Goal: Task Accomplishment & Management: Manage account settings

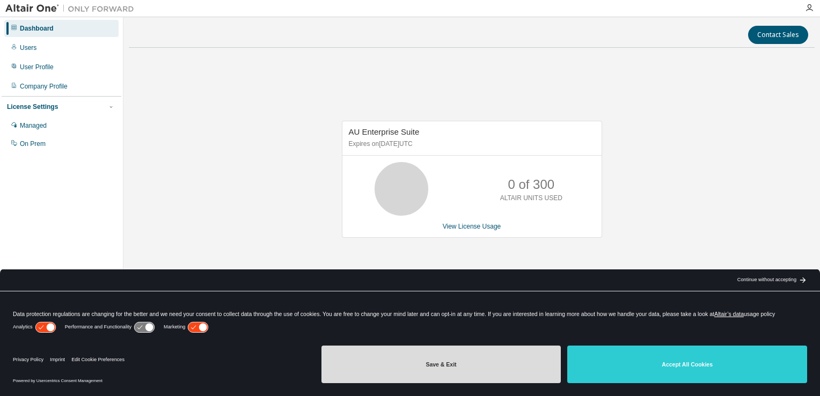
click at [509, 360] on button "Save & Exit" at bounding box center [442, 365] width 240 height 38
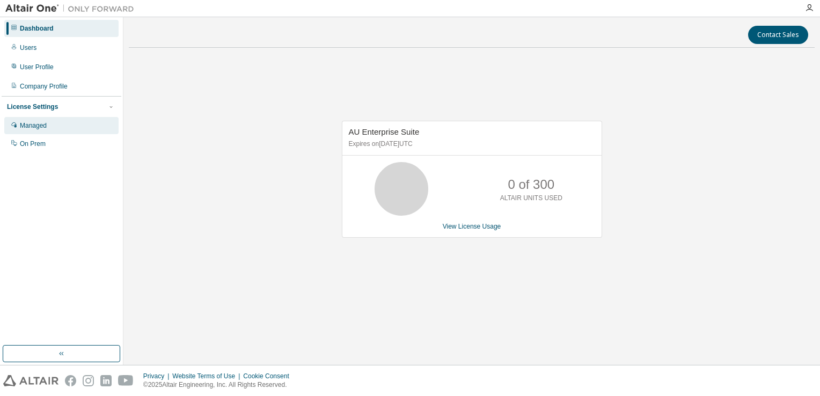
click at [31, 126] on div "Managed" at bounding box center [33, 125] width 27 height 9
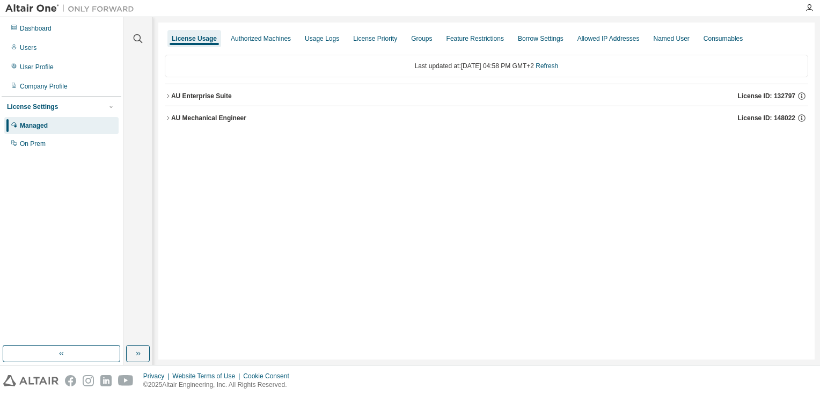
click at [165, 118] on icon "button" at bounding box center [168, 118] width 6 height 6
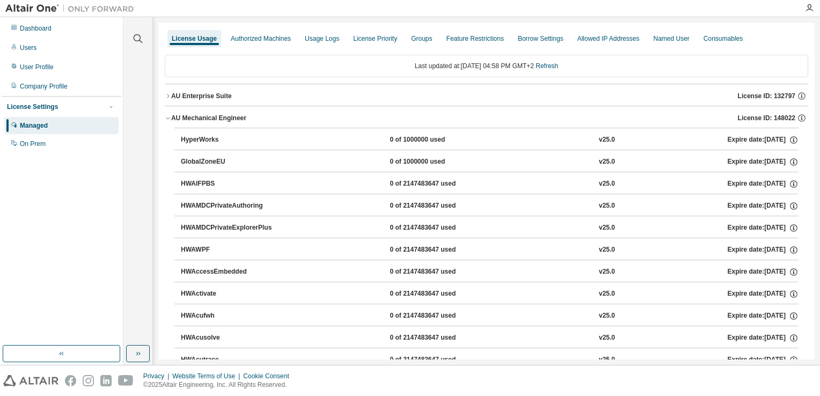
click at [168, 93] on icon "button" at bounding box center [168, 96] width 6 height 6
click at [165, 96] on icon "button" at bounding box center [168, 96] width 6 height 6
click at [166, 93] on icon "button" at bounding box center [168, 96] width 6 height 6
click at [170, 96] on icon "button" at bounding box center [168, 96] width 6 height 6
click at [33, 44] on div "Users" at bounding box center [28, 47] width 17 height 9
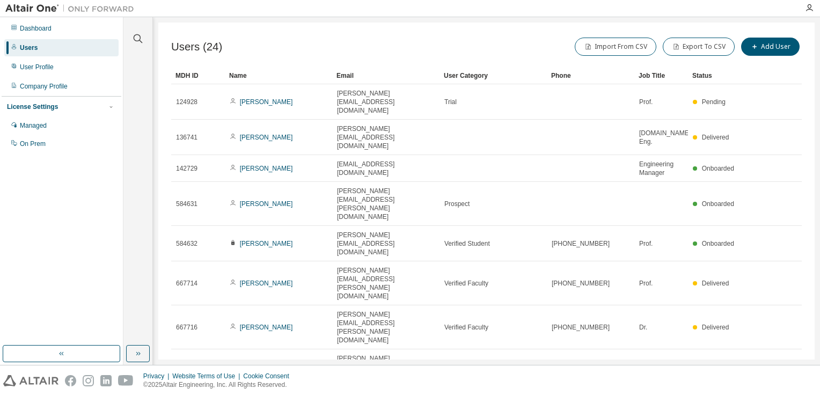
type input "*"
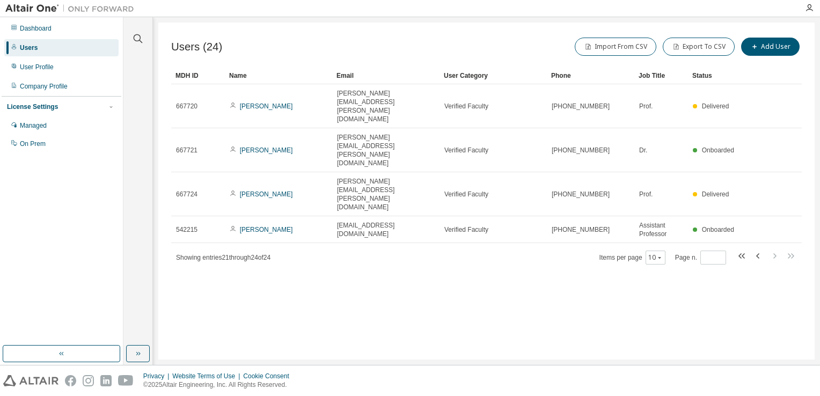
click at [51, 49] on div "Users" at bounding box center [61, 47] width 114 height 17
click at [50, 31] on div "Dashboard" at bounding box center [36, 28] width 32 height 9
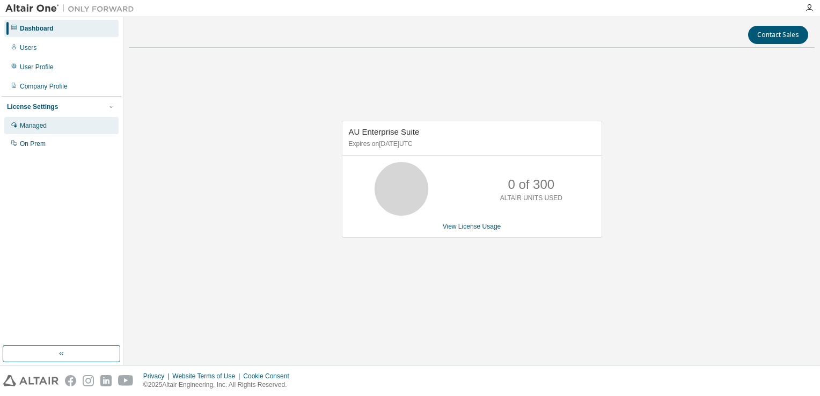
click at [44, 127] on div "Managed" at bounding box center [33, 125] width 27 height 9
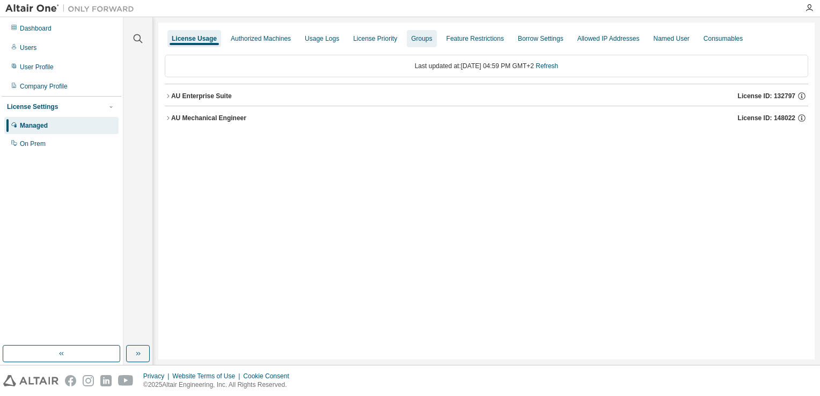
click at [426, 40] on div "Groups" at bounding box center [421, 38] width 21 height 9
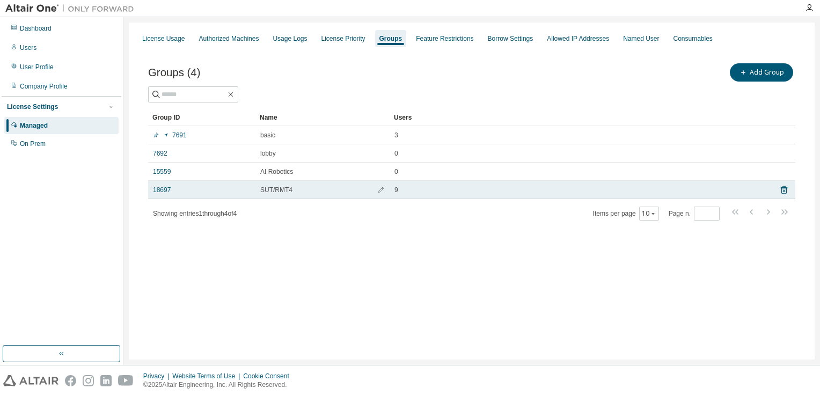
click at [449, 190] on div "9" at bounding box center [580, 190] width 370 height 9
click at [432, 192] on div "9" at bounding box center [580, 190] width 370 height 9
click at [377, 192] on span "button" at bounding box center [381, 190] width 8 height 9
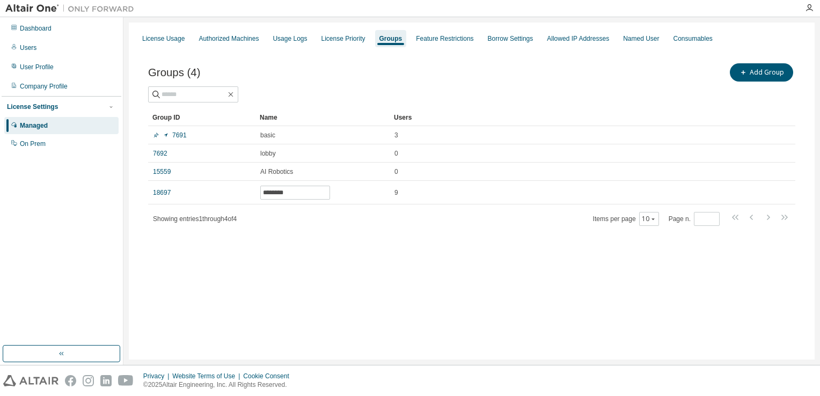
click at [373, 229] on div "Groups (4) Add Group Clear Load Save Save As Field Operator Value Select filter…" at bounding box center [471, 151] width 673 height 206
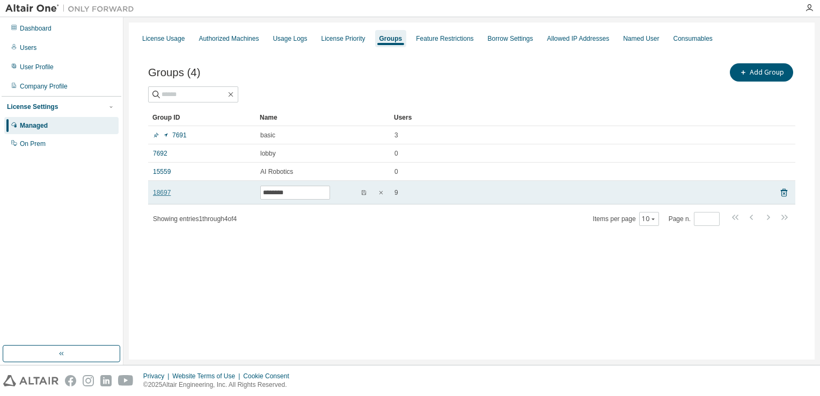
click at [162, 192] on link "18697" at bounding box center [162, 192] width 18 height 9
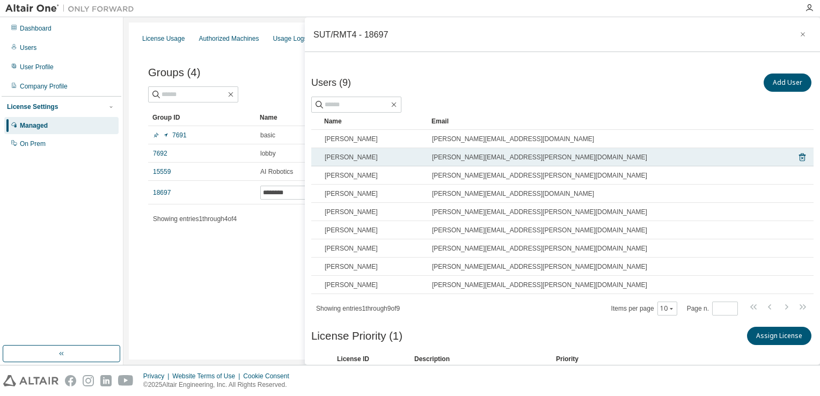
scroll to position [56, 0]
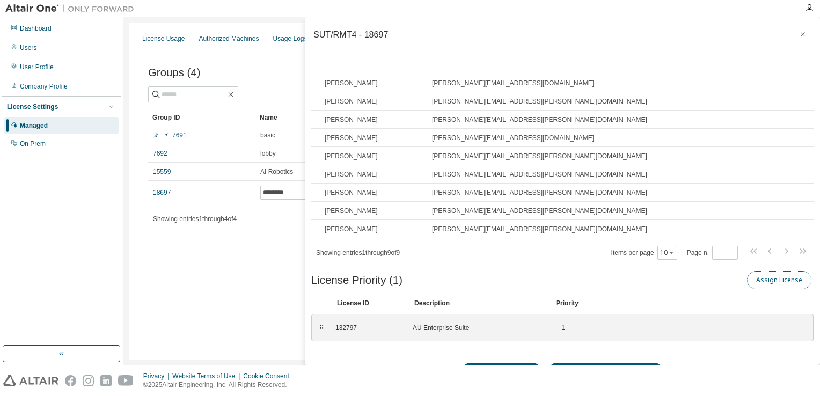
click at [782, 277] on button "Assign License" at bounding box center [779, 280] width 64 height 18
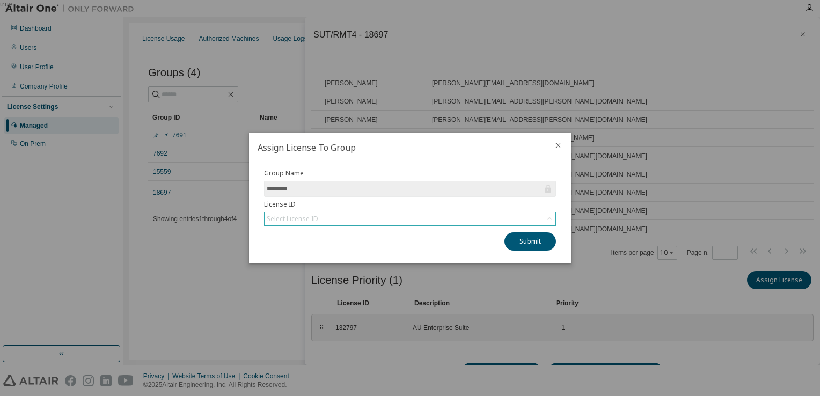
click at [500, 219] on div "Select License ID" at bounding box center [410, 219] width 291 height 13
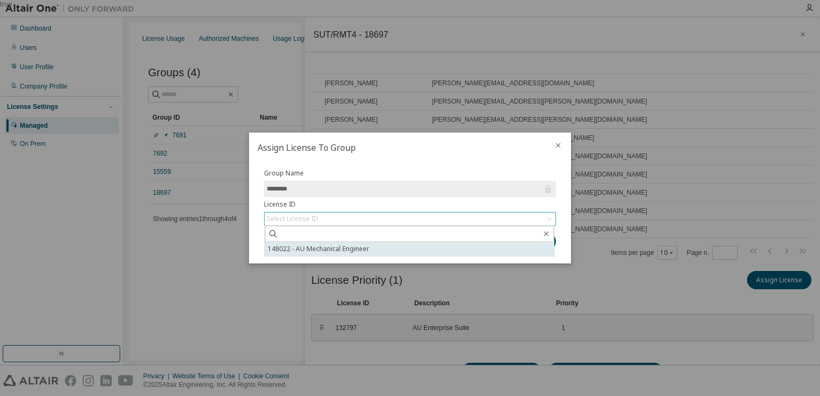
click at [493, 248] on li "148022 - AU Mechanical Engineer" at bounding box center [409, 249] width 289 height 14
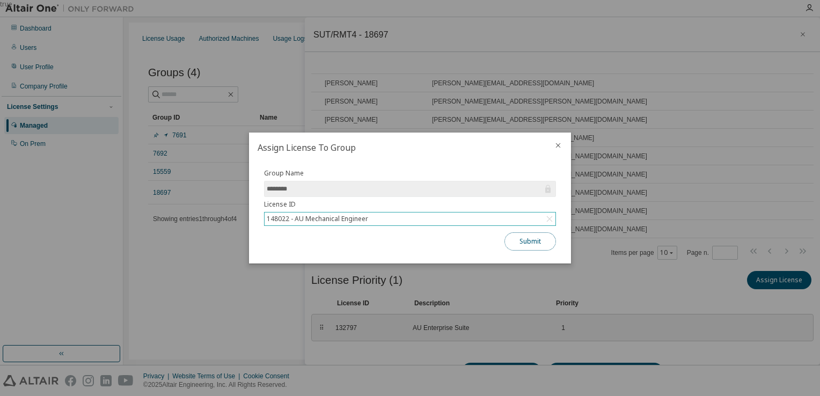
click at [544, 241] on button "Submit" at bounding box center [531, 241] width 52 height 18
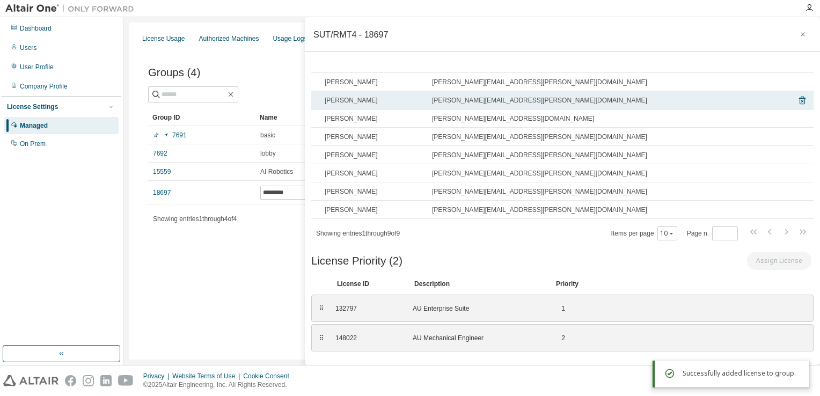
scroll to position [85, 0]
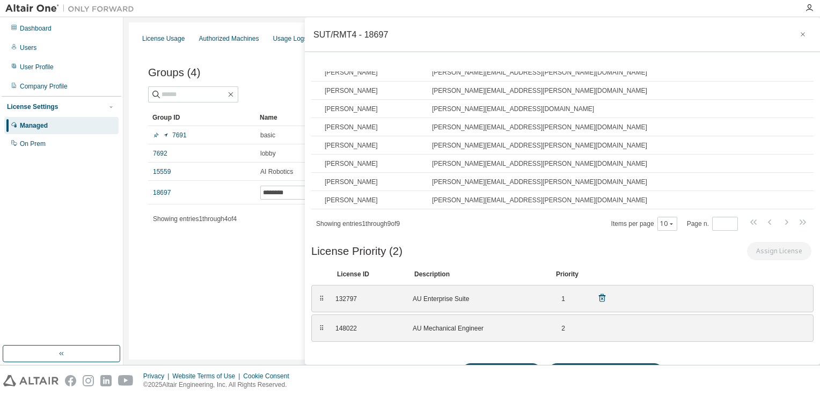
click at [679, 294] on div "⠿ 132797 AU Enterprise Suite 1" at bounding box center [562, 298] width 503 height 27
click at [602, 296] on icon at bounding box center [603, 298] width 10 height 10
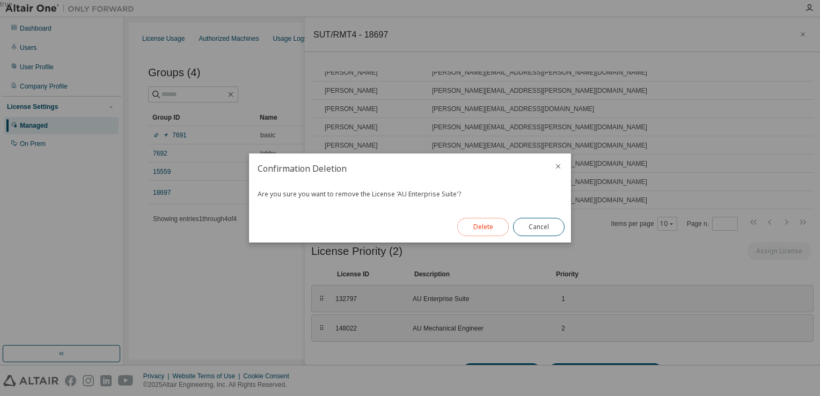
click at [491, 225] on button "Delete" at bounding box center [483, 227] width 52 height 18
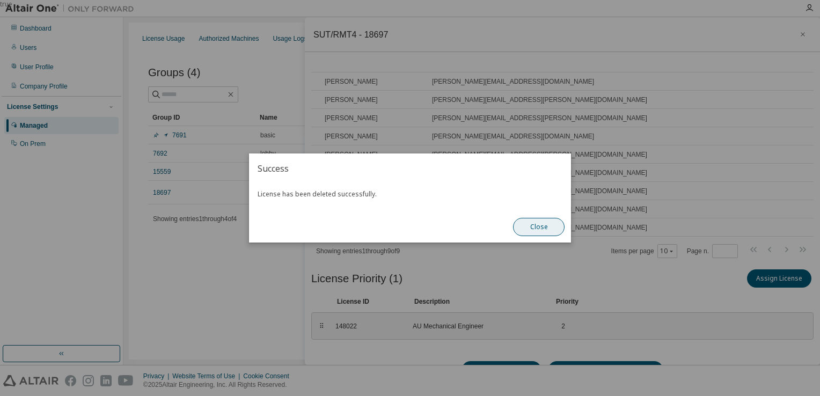
scroll to position [56, 0]
click at [530, 229] on button "Close" at bounding box center [539, 227] width 52 height 18
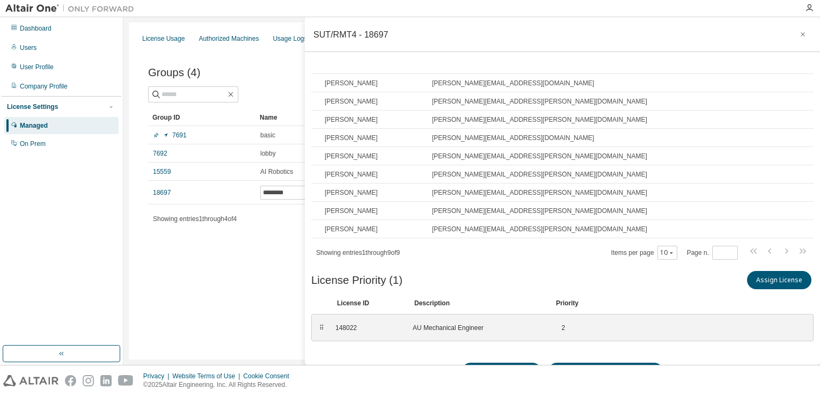
click at [261, 286] on div "License Usage Authorized Machines Usage Logs License Priority Groups Feature Re…" at bounding box center [472, 191] width 686 height 337
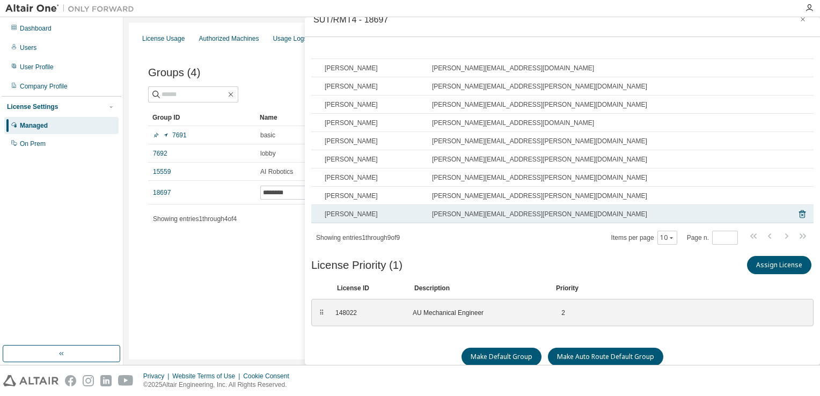
scroll to position [23, 0]
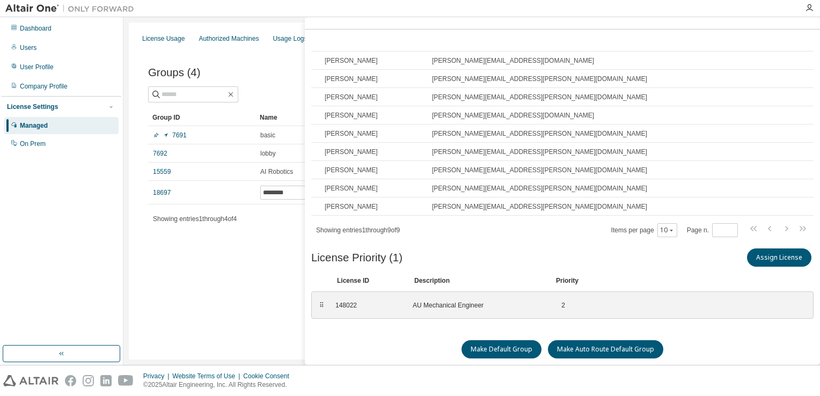
click at [214, 280] on div "License Usage Authorized Machines Usage Logs License Priority Groups Feature Re…" at bounding box center [472, 191] width 686 height 337
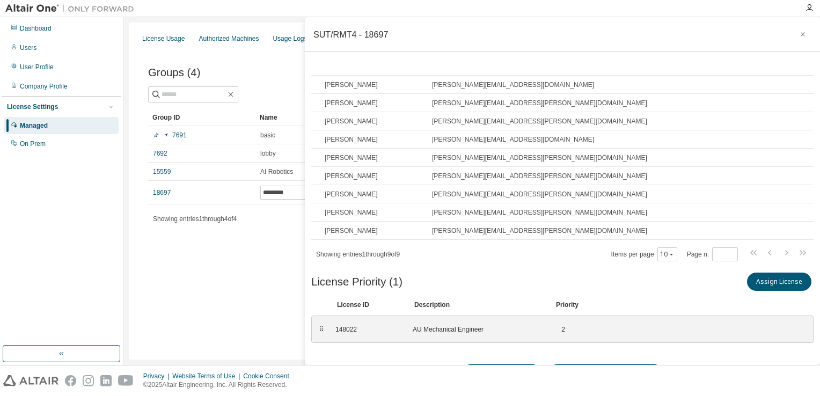
scroll to position [56, 0]
click at [350, 328] on div "148022" at bounding box center [368, 328] width 64 height 9
click at [447, 329] on div "AU Mechanical Engineer" at bounding box center [477, 328] width 129 height 9
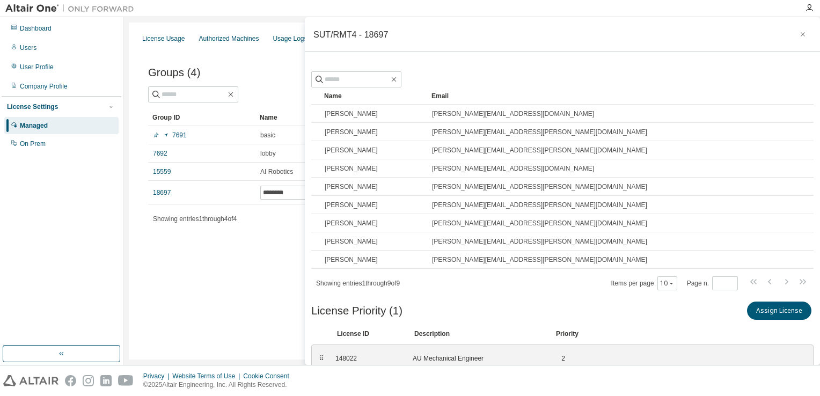
scroll to position [0, 0]
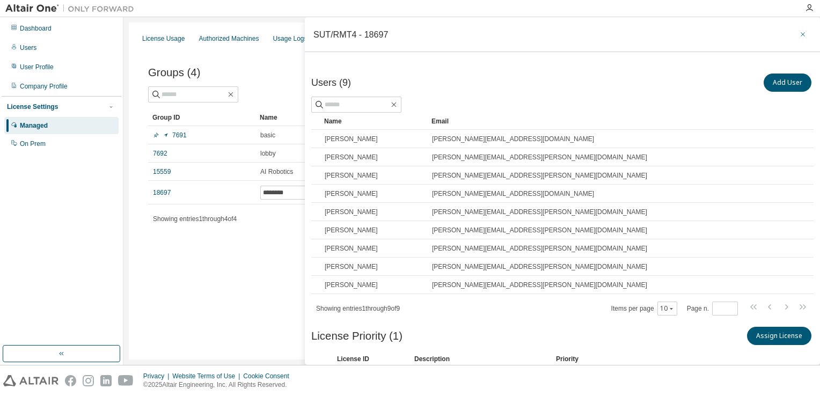
click at [799, 32] on icon "button" at bounding box center [803, 34] width 8 height 9
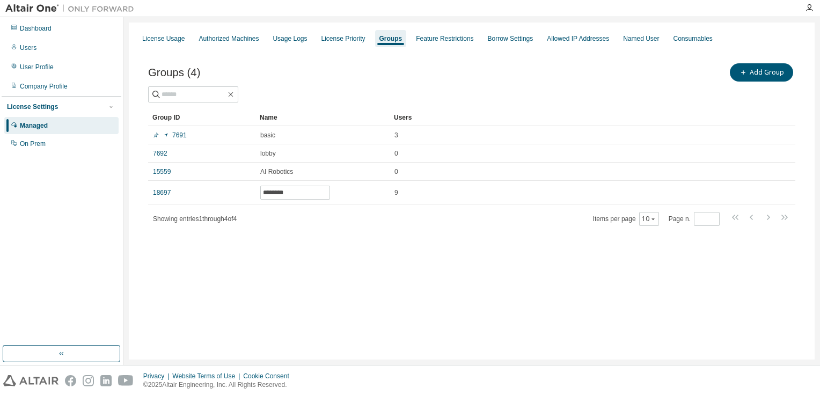
click at [389, 280] on div "License Usage Authorized Machines Usage Logs License Priority Groups Feature Re…" at bounding box center [472, 191] width 686 height 337
drag, startPoint x: 363, startPoint y: 268, endPoint x: 264, endPoint y: 283, distance: 99.9
click at [351, 268] on div "License Usage Authorized Machines Usage Logs License Priority Groups Feature Re…" at bounding box center [472, 191] width 686 height 337
click at [234, 286] on div "License Usage Authorized Machines Usage Logs License Priority Groups Feature Re…" at bounding box center [472, 191] width 686 height 337
click at [350, 35] on div "License Priority" at bounding box center [344, 38] width 44 height 9
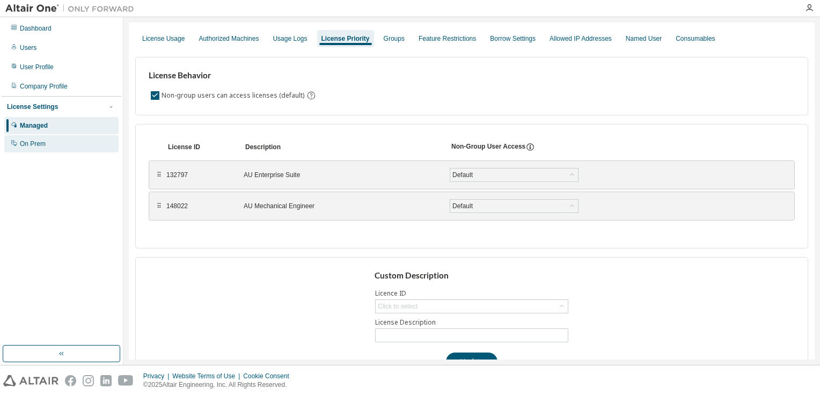
click at [31, 144] on div "On Prem" at bounding box center [33, 144] width 26 height 9
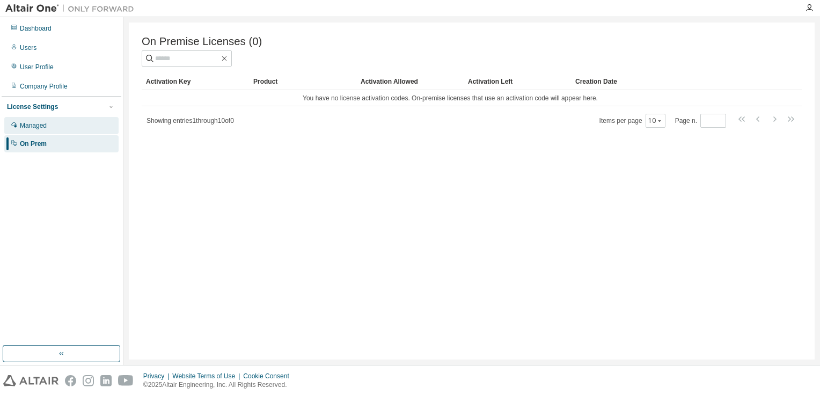
click at [46, 128] on div "Managed" at bounding box center [33, 125] width 27 height 9
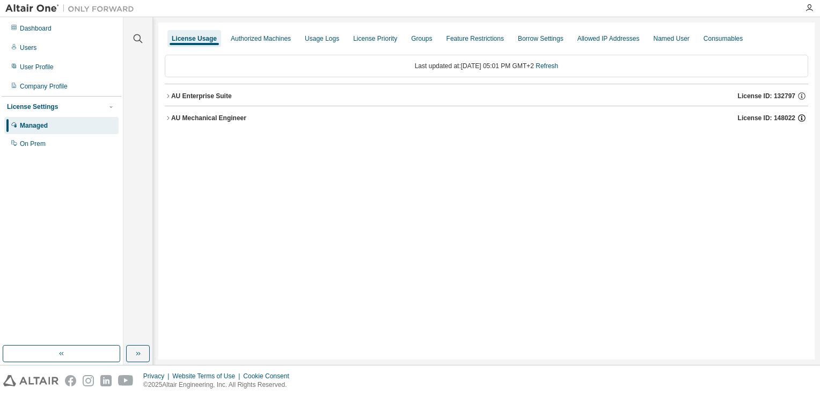
click at [801, 117] on icon "button" at bounding box center [802, 118] width 10 height 10
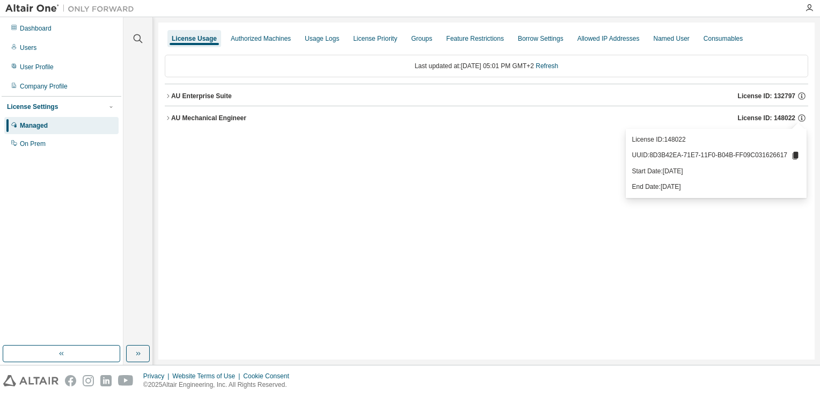
click at [439, 178] on div "License Usage Authorized Machines Usage Logs License Priority Groups Feature Re…" at bounding box center [486, 191] width 657 height 337
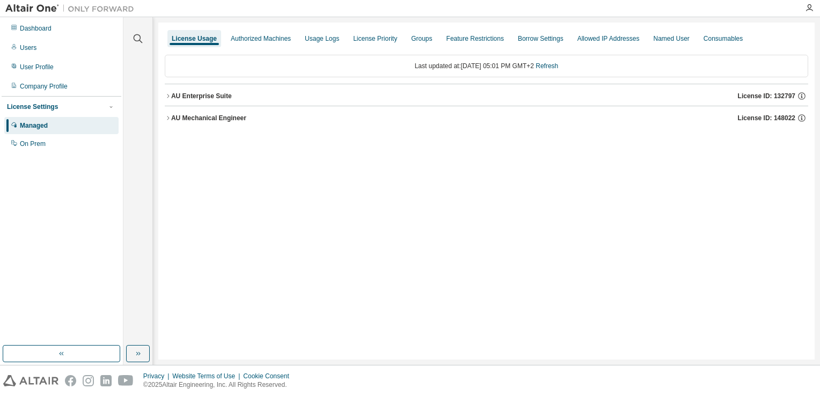
click at [49, 107] on div "License Settings" at bounding box center [32, 107] width 51 height 9
click at [46, 110] on div "License Settings" at bounding box center [32, 107] width 51 height 9
click at [46, 144] on div "On Prem" at bounding box center [33, 144] width 26 height 9
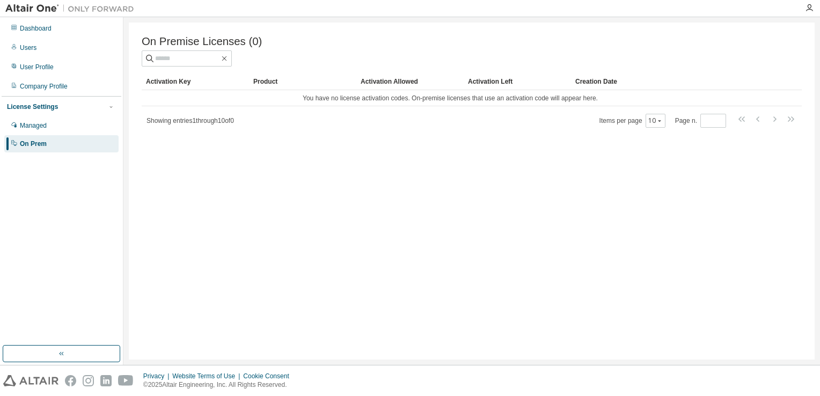
click at [49, 108] on div "License Settings" at bounding box center [32, 107] width 51 height 9
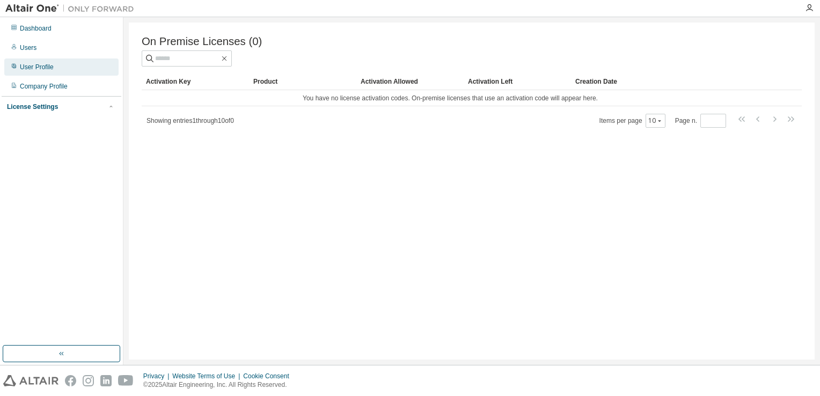
click at [40, 65] on div "User Profile" at bounding box center [37, 67] width 34 height 9
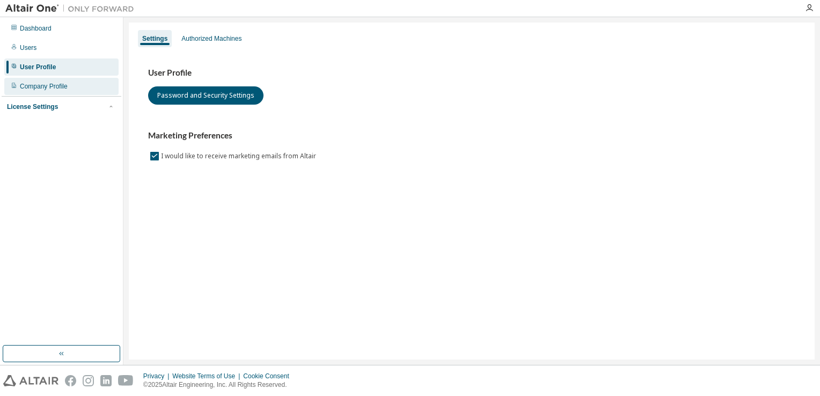
click at [41, 89] on div "Company Profile" at bounding box center [44, 86] width 48 height 9
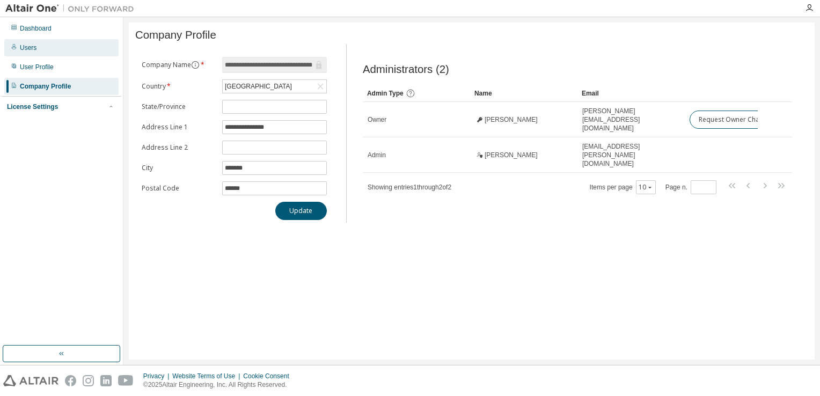
click at [47, 48] on div "Users" at bounding box center [61, 47] width 114 height 17
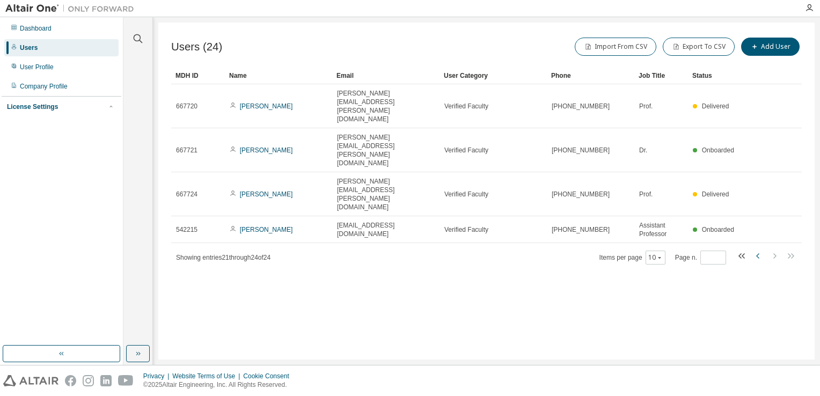
click at [757, 250] on icon "button" at bounding box center [758, 256] width 13 height 13
type input "*"
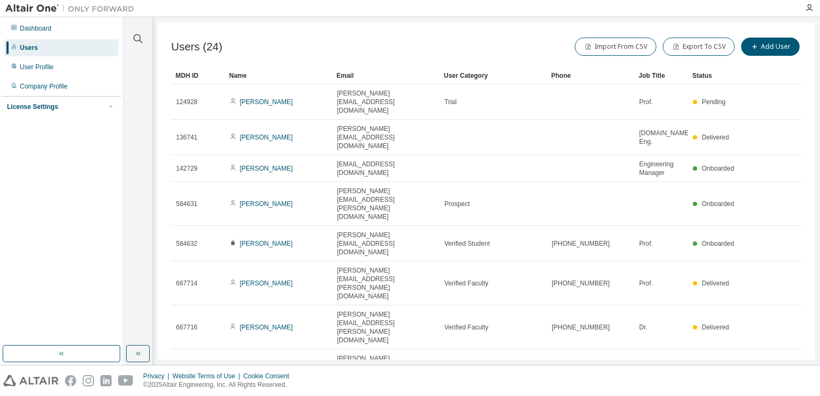
click at [371, 328] on div "Users (24) Import From CSV Export To CSV Add User Clear Load Save Save As Field…" at bounding box center [486, 191] width 657 height 337
click at [61, 28] on div "Dashboard" at bounding box center [61, 28] width 114 height 17
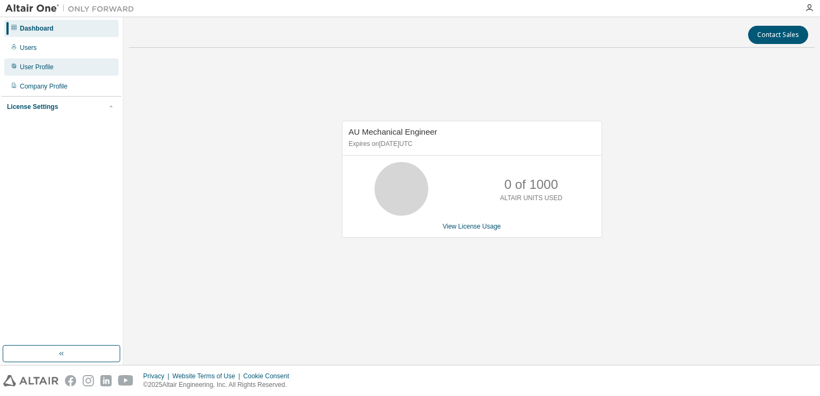
click at [58, 72] on div "User Profile" at bounding box center [61, 67] width 114 height 17
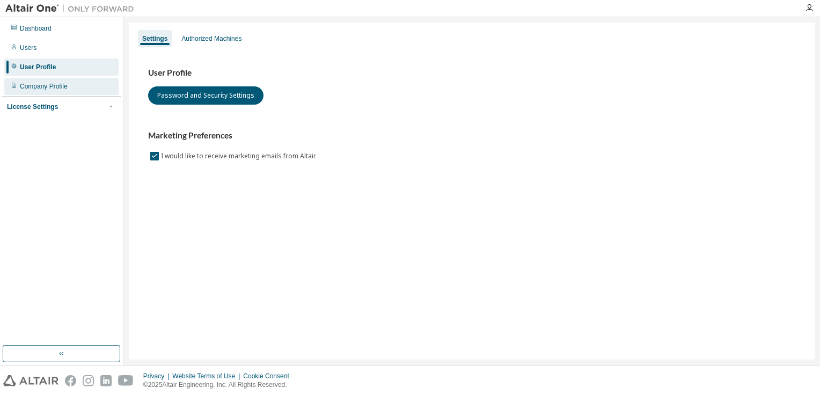
click at [63, 87] on div "Company Profile" at bounding box center [44, 86] width 48 height 9
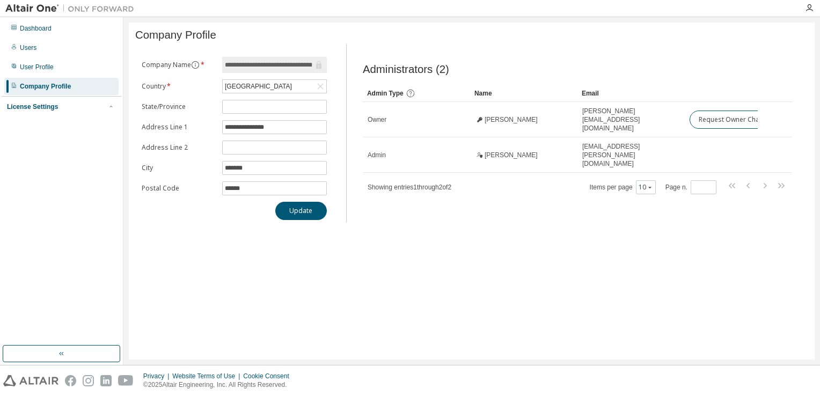
click at [51, 105] on div "License Settings" at bounding box center [32, 107] width 51 height 9
click at [41, 124] on div "Managed" at bounding box center [33, 125] width 27 height 9
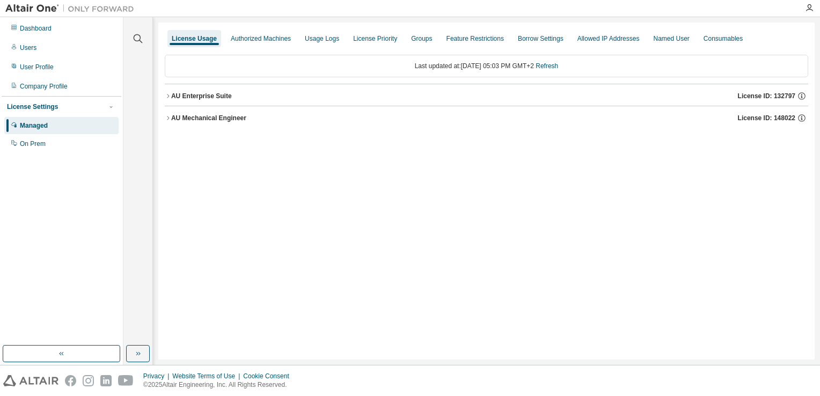
click at [169, 98] on icon "button" at bounding box center [168, 96] width 6 height 6
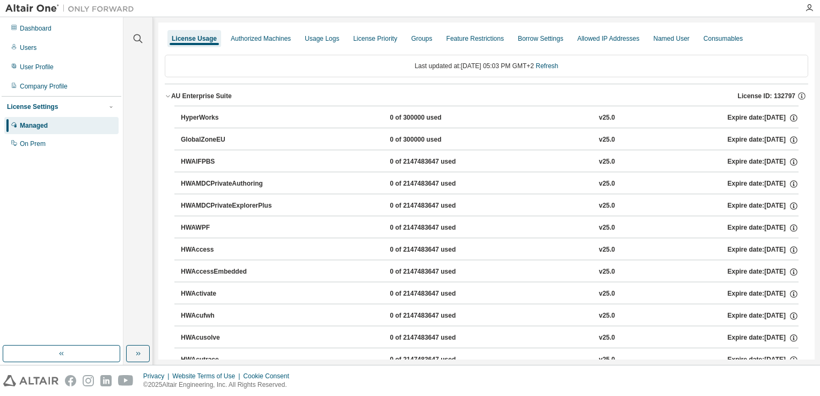
click at [169, 98] on icon "button" at bounding box center [168, 96] width 6 height 6
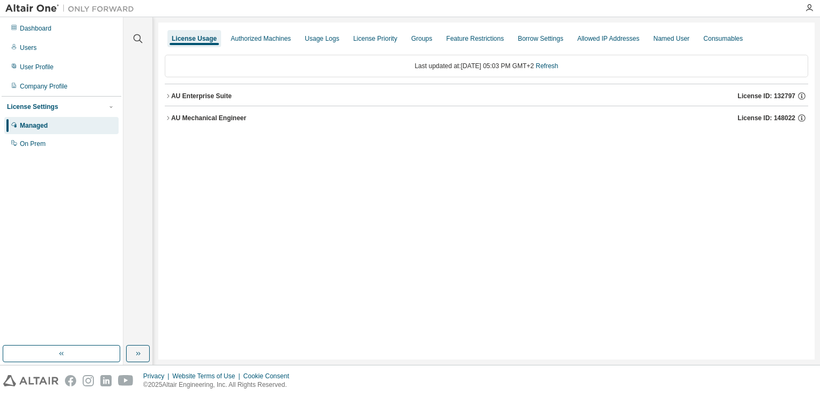
click at [170, 118] on icon "button" at bounding box center [168, 118] width 6 height 6
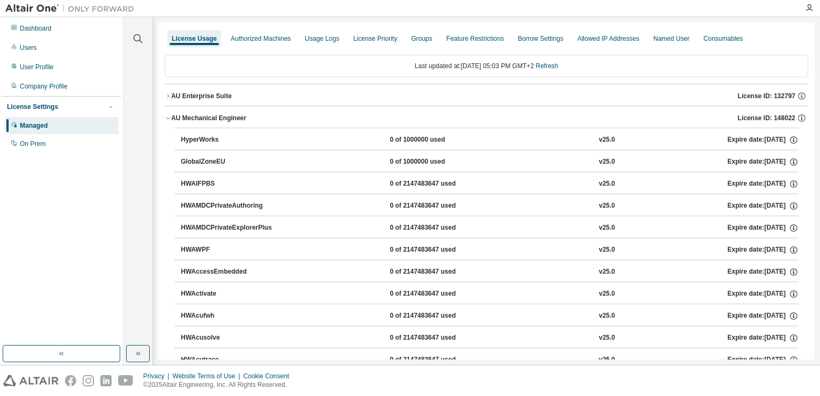
click at [166, 115] on icon "button" at bounding box center [168, 118] width 6 height 6
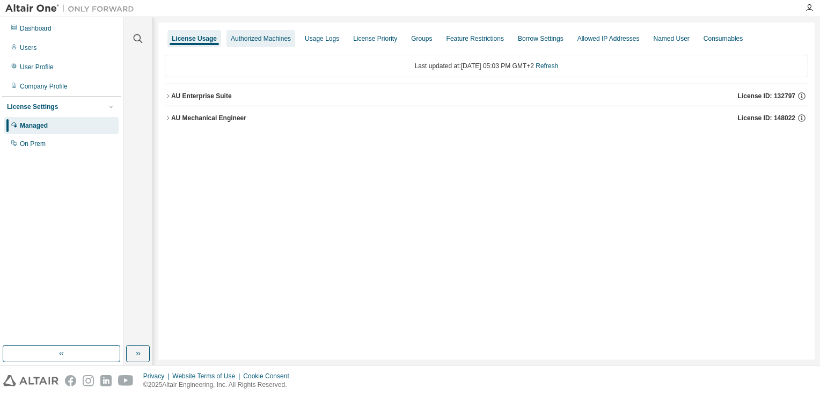
click at [258, 39] on div "Authorized Machines" at bounding box center [261, 38] width 60 height 9
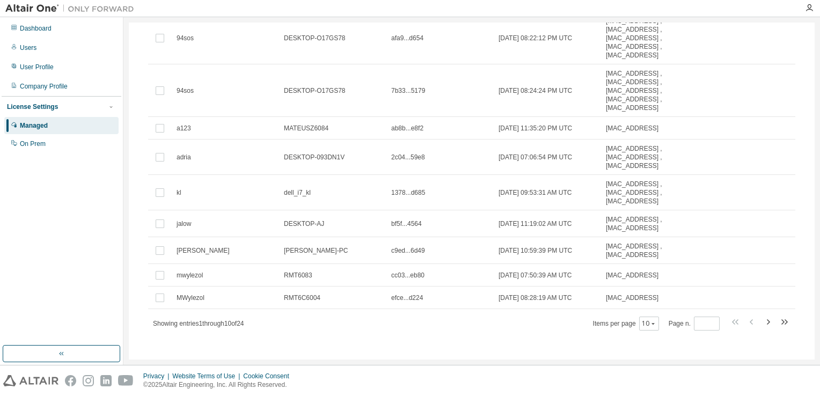
scroll to position [164, 0]
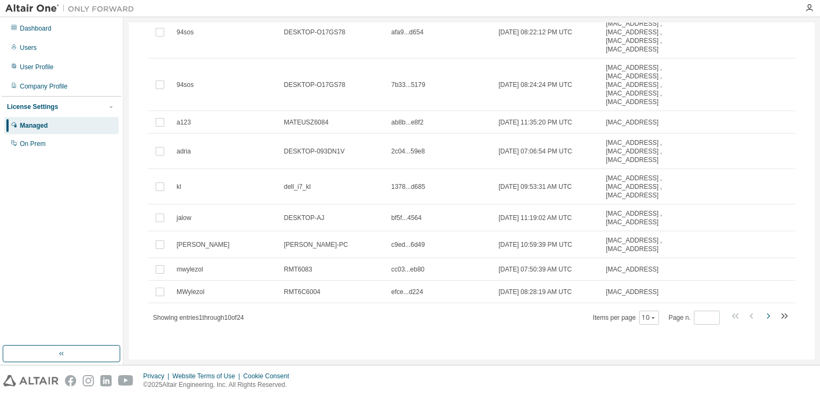
click at [762, 319] on icon "button" at bounding box center [768, 316] width 13 height 13
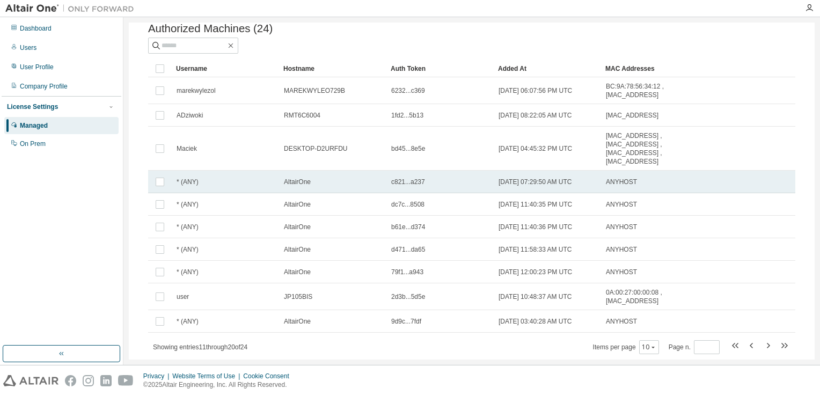
scroll to position [69, 0]
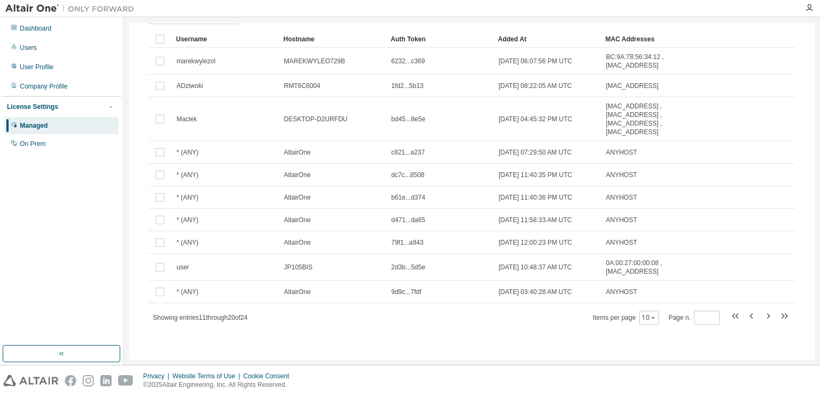
click at [48, 179] on div "Dashboard Users User Profile Company Profile License Settings Managed On Prem" at bounding box center [62, 181] width 120 height 325
click at [764, 315] on icon "button" at bounding box center [768, 316] width 13 height 13
type input "*"
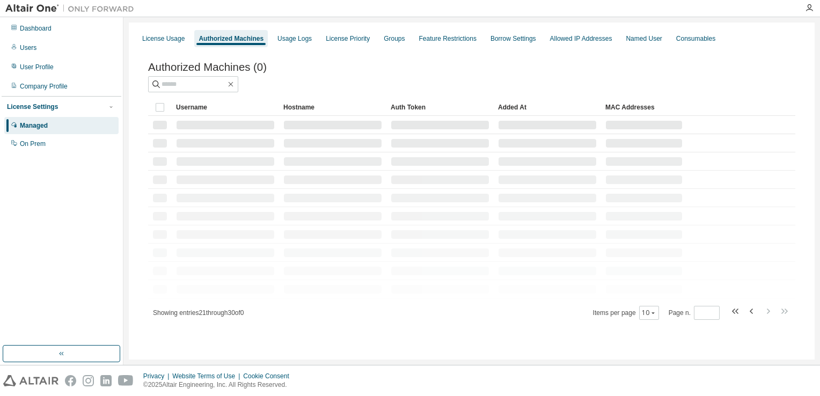
scroll to position [0, 0]
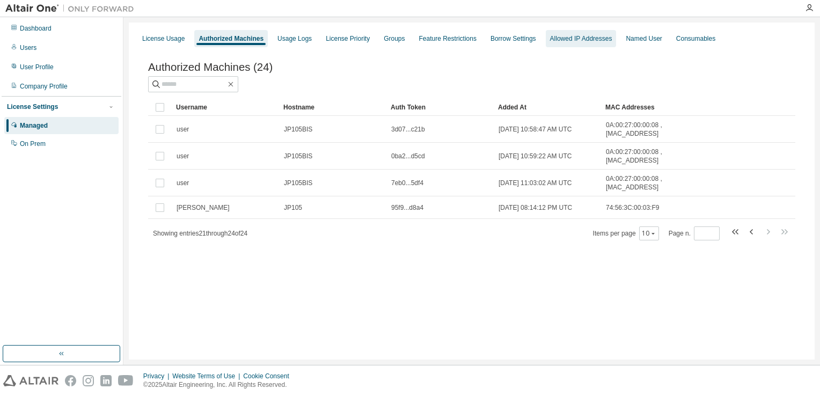
click at [588, 37] on div "Allowed IP Addresses" at bounding box center [581, 38] width 62 height 9
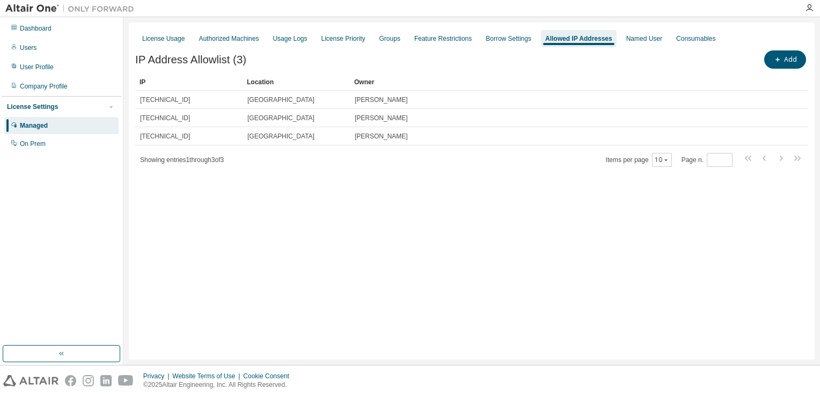
click at [446, 244] on div "License Usage Authorized Machines Usage Logs License Priority Groups Feature Re…" at bounding box center [472, 191] width 686 height 337
click at [812, 8] on icon "button" at bounding box center [809, 8] width 9 height 9
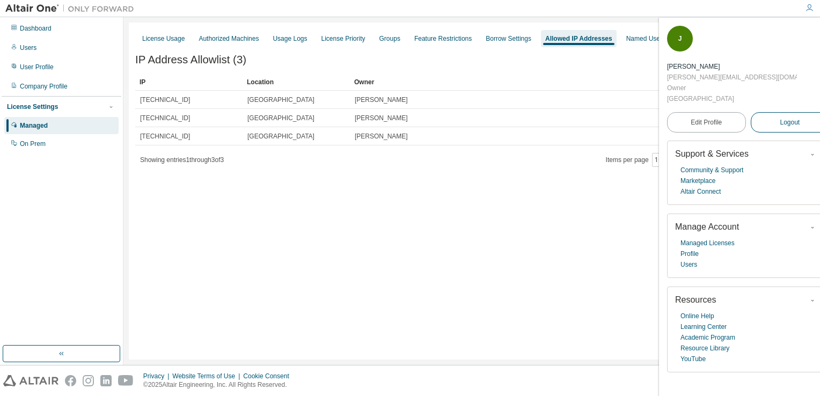
click at [780, 117] on span "Logout" at bounding box center [790, 122] width 20 height 11
